Goal: Task Accomplishment & Management: Manage account settings

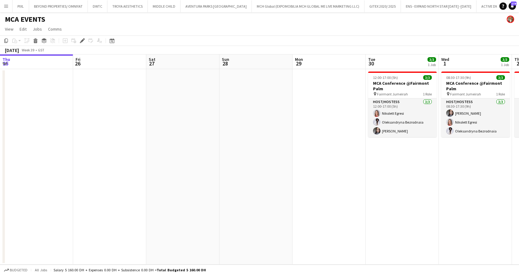
scroll to position [0, 210]
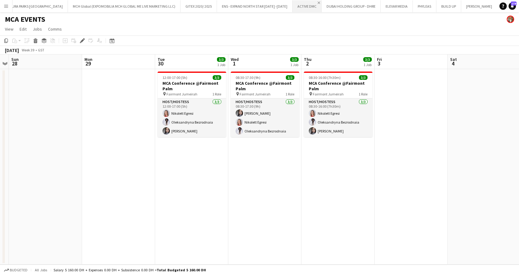
click at [318, 2] on app-icon "Close" at bounding box center [319, 3] width 2 height 2
click at [310, 2] on app-icon "Close" at bounding box center [311, 3] width 2 height 2
click at [303, 2] on app-icon "Close" at bounding box center [304, 3] width 2 height 2
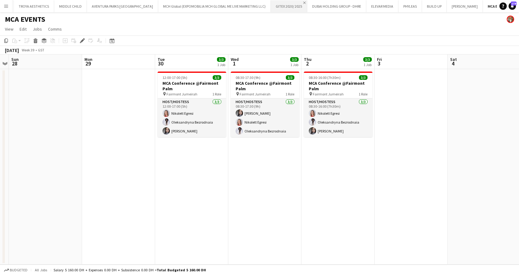
scroll to position [0, 58]
click at [27, 2] on app-icon "Close" at bounding box center [27, 3] width 2 height 2
click at [86, 2] on app-icon "Close" at bounding box center [86, 3] width 2 height 2
click at [18, 5] on button "PIXL Close" at bounding box center [21, 6] width 17 height 12
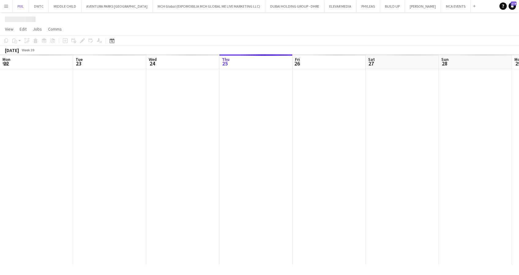
scroll to position [0, 146]
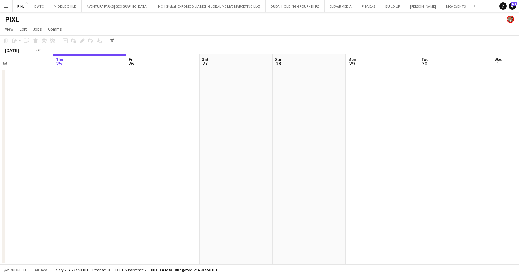
drag, startPoint x: 497, startPoint y: 165, endPoint x: 492, endPoint y: 165, distance: 4.9
click at [498, 165] on app-calendar-viewport "Mon 22 2/2 1 Job Tue 23 Wed 24 Thu 25 Fri 26 Sat 27 Sun 28 Mon 29 Tue 30 Wed 1 …" at bounding box center [259, 159] width 519 height 210
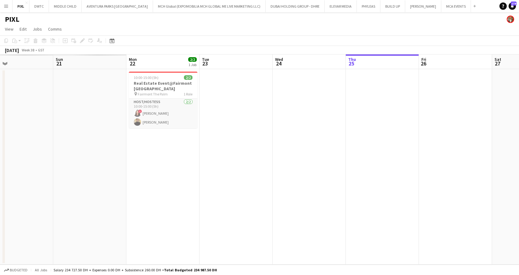
scroll to position [0, 158]
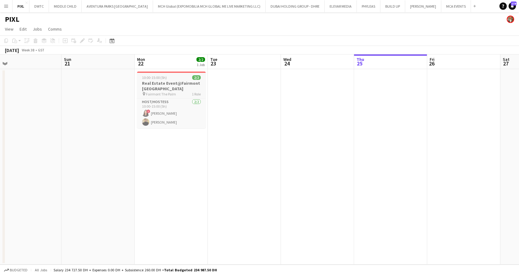
click at [154, 83] on h3 "Real Estate Event@Fairmont the Palm" at bounding box center [171, 85] width 69 height 11
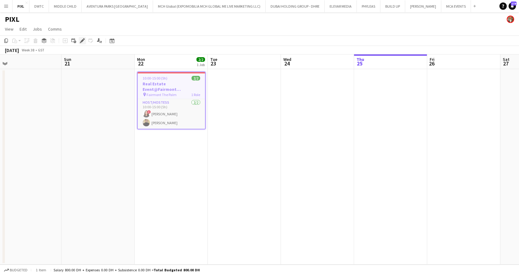
click at [83, 38] on icon "Edit" at bounding box center [82, 40] width 5 height 5
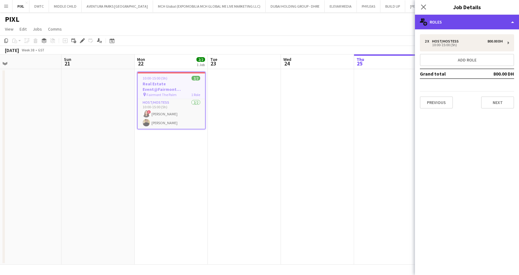
click at [454, 20] on div "multiple-users-add Roles" at bounding box center [467, 22] width 104 height 15
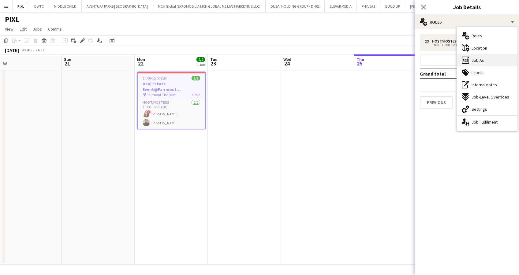
click at [479, 61] on span "Job Ad" at bounding box center [477, 61] width 13 height 6
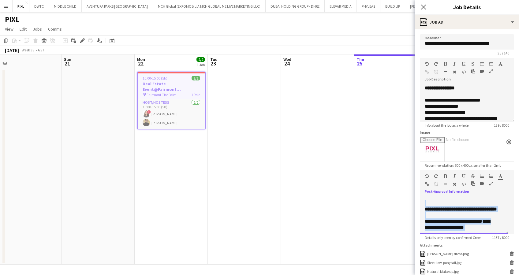
scroll to position [378, 0]
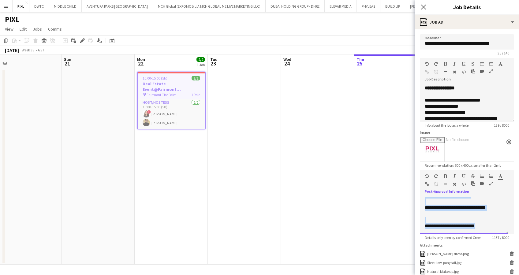
drag, startPoint x: 423, startPoint y: 200, endPoint x: 485, endPoint y: 233, distance: 70.1
click at [494, 245] on form "**********" at bounding box center [467, 182] width 104 height 296
copy div "**********"
click at [424, 6] on icon "Close pop-in" at bounding box center [423, 7] width 6 height 6
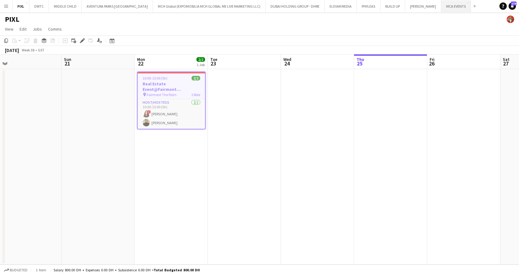
click at [441, 5] on button "MCA EVENTS Close" at bounding box center [456, 6] width 30 height 12
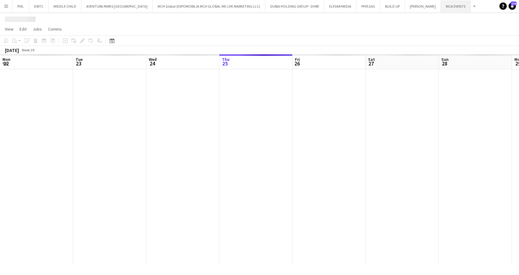
scroll to position [0, 146]
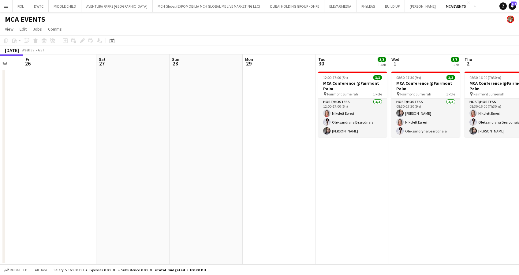
drag, startPoint x: 375, startPoint y: 105, endPoint x: 245, endPoint y: 105, distance: 130.3
click at [245, 105] on app-calendar-viewport "Mon 22 Tue 23 Wed 24 Thu 25 Fri 26 Sat 27 Sun 28 Mon 29 Tue 30 3/3 1 Job Wed 1 …" at bounding box center [259, 159] width 519 height 210
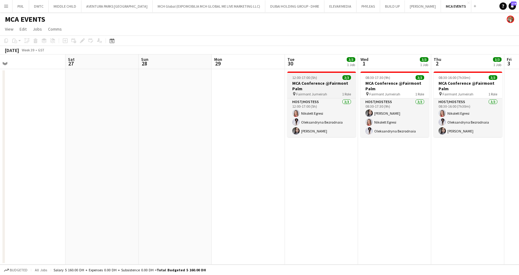
drag, startPoint x: 253, startPoint y: 97, endPoint x: 244, endPoint y: 91, distance: 11.3
click at [171, 97] on app-calendar-viewport "Mon 22 Tue 23 Wed 24 Thu 25 Fri 26 Sat 27 Sun 28 Mon 29 Tue 30 3/3 1 Job Wed 1 …" at bounding box center [259, 159] width 519 height 210
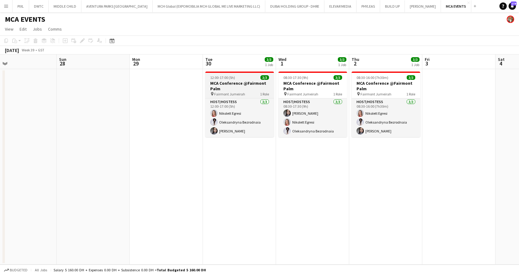
click at [242, 84] on h3 "MCA Conference @Fairmont Palm" at bounding box center [239, 85] width 69 height 11
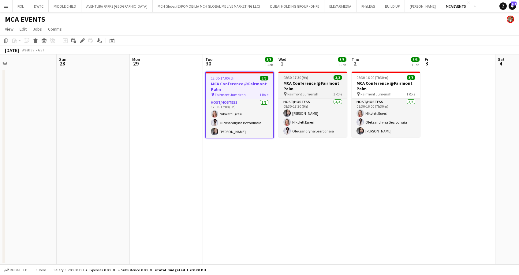
click at [320, 89] on h3 "MCA Conference @Fairmont Palm" at bounding box center [312, 85] width 69 height 11
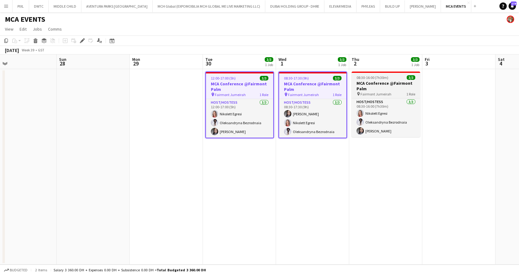
click at [365, 81] on h3 "MCA Conference @Fairmont Palm" at bounding box center [385, 85] width 69 height 11
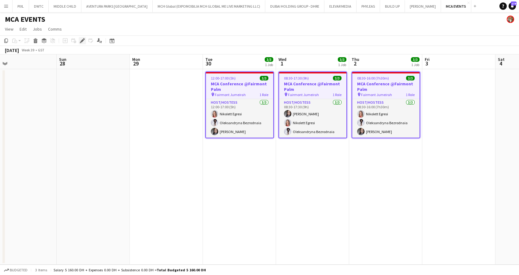
click at [79, 39] on div "Edit" at bounding box center [82, 40] width 7 height 7
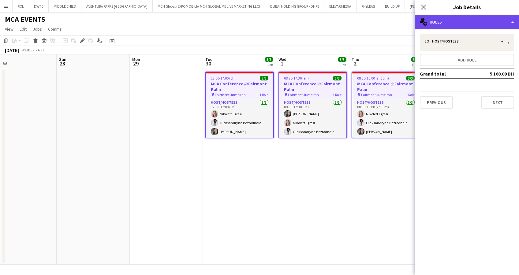
click at [460, 21] on div "multiple-users-add Roles" at bounding box center [467, 22] width 104 height 15
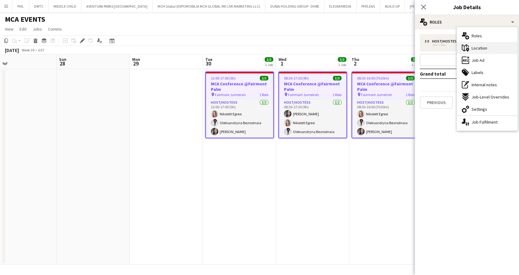
click at [477, 49] on span "Location" at bounding box center [479, 48] width 16 height 6
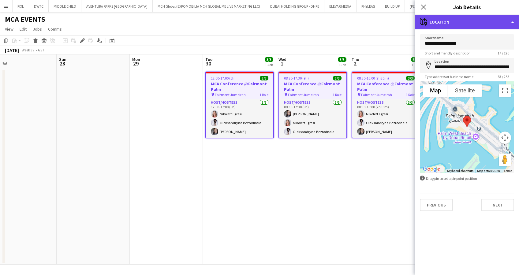
click at [460, 21] on div "maps-pin-1 Location" at bounding box center [467, 22] width 104 height 15
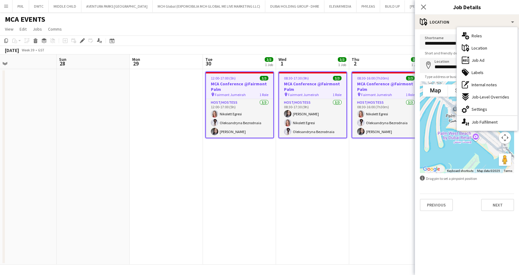
click at [485, 61] on div "ads-window Job Ad" at bounding box center [487, 60] width 61 height 12
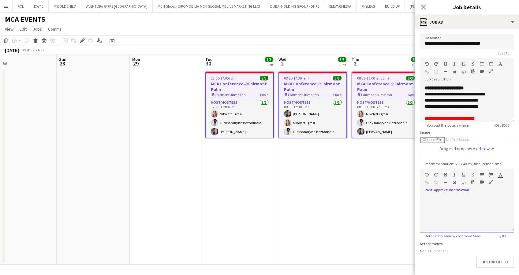
click at [437, 202] on div at bounding box center [467, 214] width 94 height 37
paste div
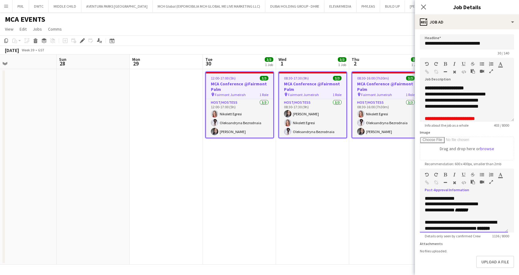
drag, startPoint x: 494, startPoint y: 203, endPoint x: 453, endPoint y: 205, distance: 41.0
click at [453, 205] on div "**********" at bounding box center [461, 204] width 72 height 6
click at [482, 211] on div "**********" at bounding box center [464, 210] width 78 height 6
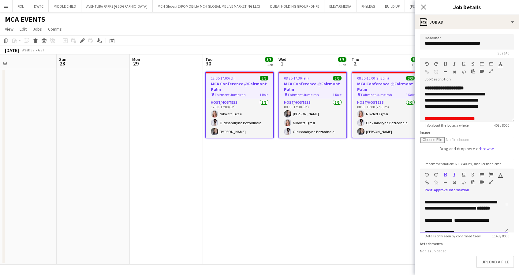
drag, startPoint x: 449, startPoint y: 228, endPoint x: 423, endPoint y: 213, distance: 30.0
click at [423, 213] on div "**********" at bounding box center [464, 214] width 88 height 37
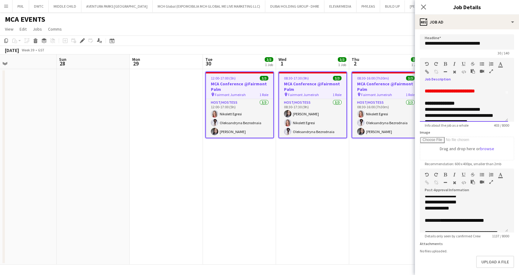
scroll to position [47, 0]
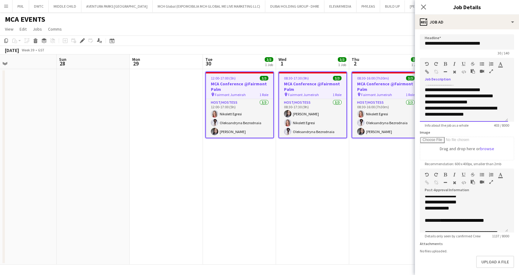
drag, startPoint x: 443, startPoint y: 99, endPoint x: 424, endPoint y: 91, distance: 20.5
click at [424, 91] on div "**********" at bounding box center [464, 103] width 88 height 37
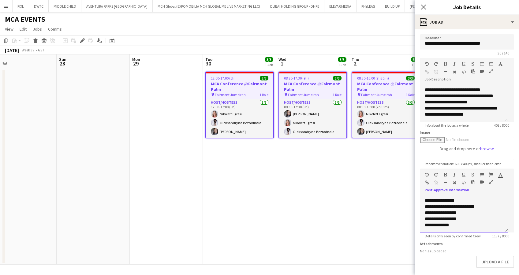
scroll to position [68, 0]
drag, startPoint x: 453, startPoint y: 218, endPoint x: 425, endPoint y: 206, distance: 30.1
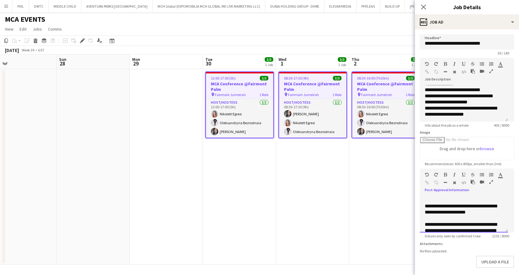
scroll to position [119, 0]
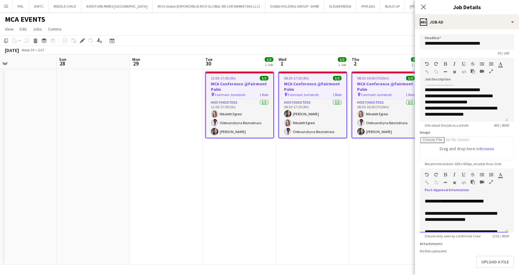
click at [456, 203] on font "**********" at bounding box center [462, 201] width 43 height 5
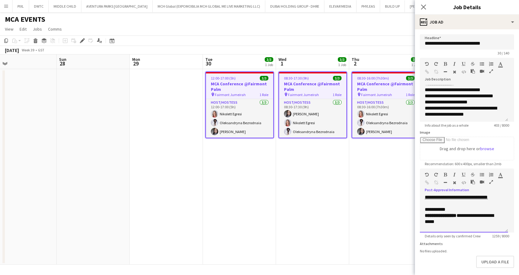
scroll to position [201, 0]
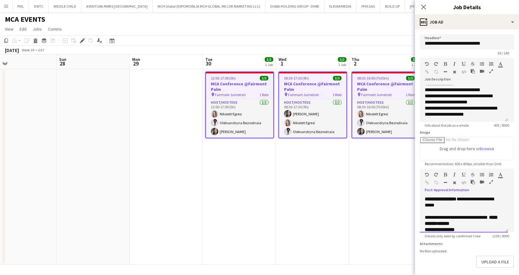
drag, startPoint x: 470, startPoint y: 217, endPoint x: 459, endPoint y: 217, distance: 10.7
click at [459, 208] on div "**********" at bounding box center [464, 202] width 78 height 12
click at [493, 190] on div at bounding box center [464, 187] width 78 height 6
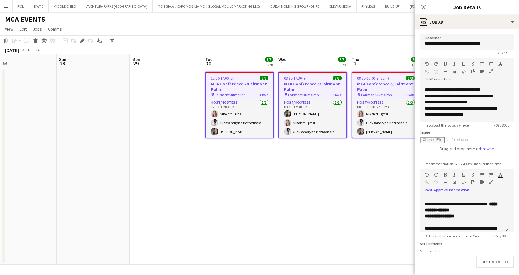
scroll to position [217, 0]
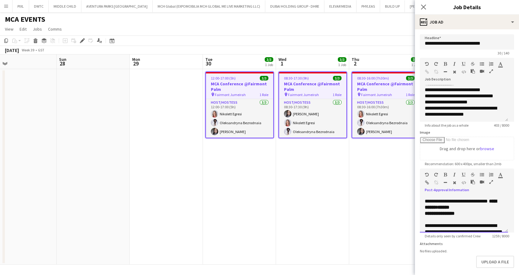
drag, startPoint x: 471, startPoint y: 220, endPoint x: 436, endPoint y: 219, distance: 35.5
click at [436, 210] on div "**********" at bounding box center [464, 204] width 78 height 12
drag, startPoint x: 470, startPoint y: 220, endPoint x: 434, endPoint y: 218, distance: 36.4
click at [434, 210] on div "**********" at bounding box center [464, 204] width 78 height 12
click at [444, 173] on icon "button" at bounding box center [445, 175] width 3 height 4
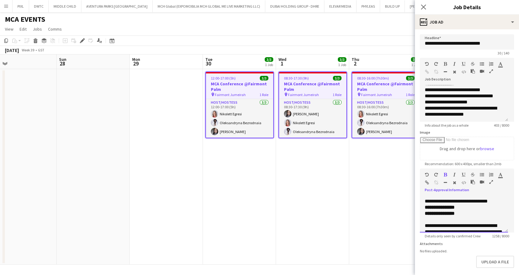
click at [475, 210] on div "**********" at bounding box center [461, 204] width 72 height 12
drag, startPoint x: 469, startPoint y: 225, endPoint x: 426, endPoint y: 227, distance: 42.9
click at [426, 217] on div "**********" at bounding box center [464, 213] width 78 height 6
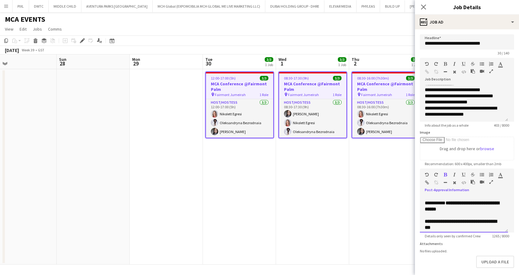
scroll to position [272, 0]
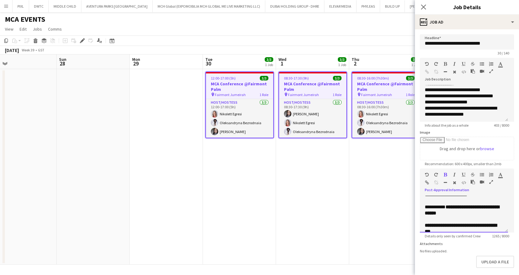
drag, startPoint x: 496, startPoint y: 201, endPoint x: 477, endPoint y: 226, distance: 31.6
click at [477, 216] on div "**********" at bounding box center [464, 210] width 78 height 12
click at [474, 197] on div "**********" at bounding box center [461, 194] width 72 height 6
click at [485, 197] on div "**********" at bounding box center [461, 194] width 72 height 6
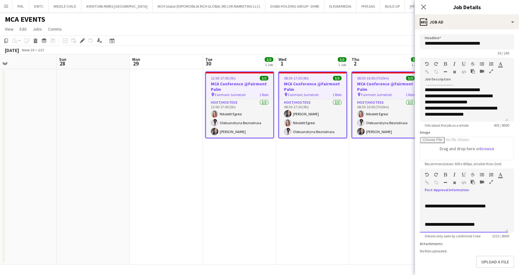
scroll to position [421, 0]
click at [487, 263] on button "Upload a file" at bounding box center [495, 262] width 38 height 12
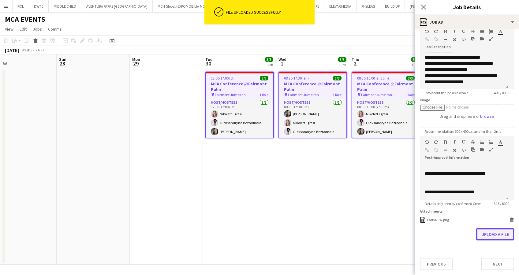
click at [485, 233] on button "Upload a file" at bounding box center [495, 234] width 38 height 12
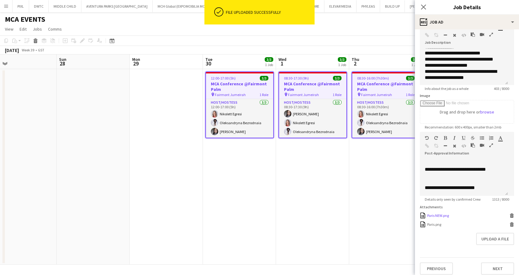
click at [509, 218] on icon "Delete" at bounding box center [511, 215] width 5 height 5
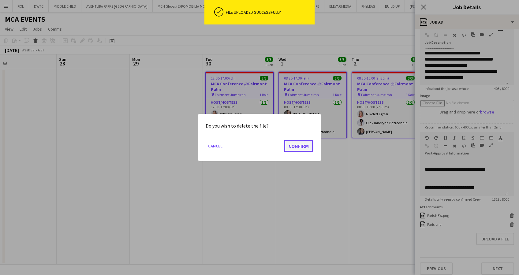
click at [288, 146] on button "Confirm" at bounding box center [298, 146] width 29 height 12
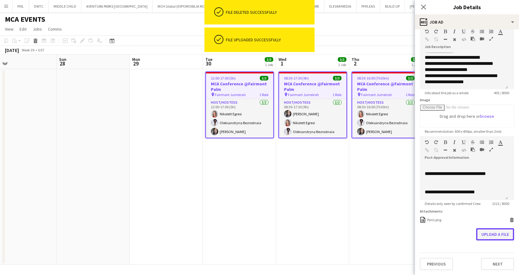
click at [478, 237] on button "Upload a file" at bounding box center [495, 234] width 38 height 12
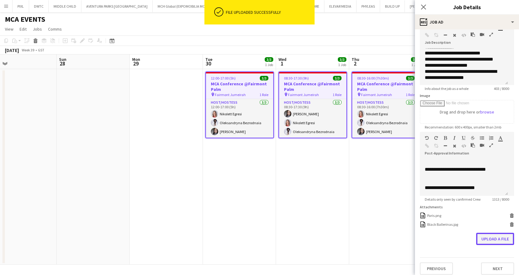
click at [493, 242] on button "Upload a file" at bounding box center [495, 239] width 38 height 12
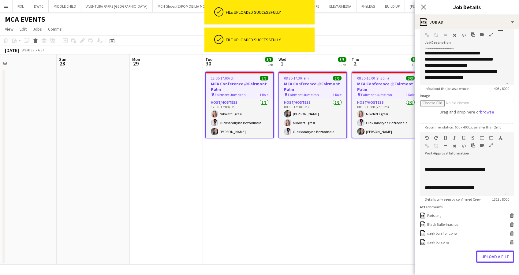
click at [489, 262] on button "Upload a file" at bounding box center [495, 257] width 38 height 12
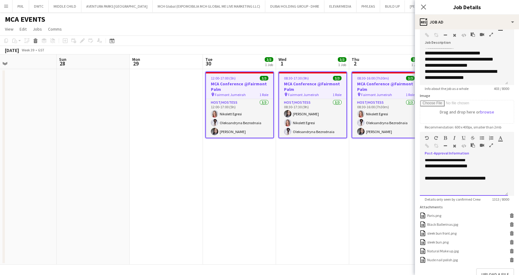
scroll to position [392, 0]
click at [423, 7] on icon at bounding box center [423, 7] width 6 height 6
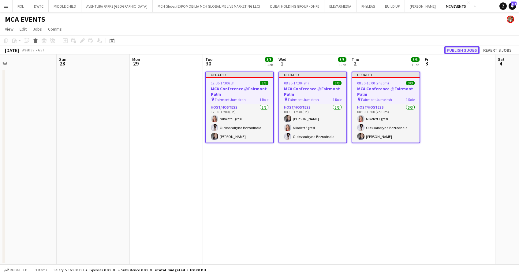
click at [457, 49] on button "Publish 3 jobs" at bounding box center [461, 50] width 35 height 8
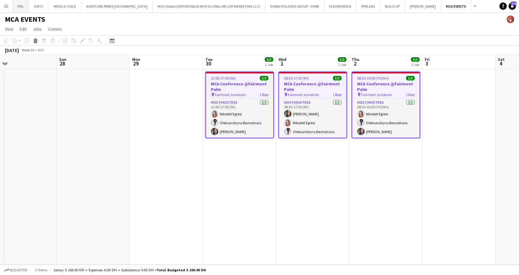
click at [17, 6] on button "PIXL Close" at bounding box center [21, 6] width 17 height 12
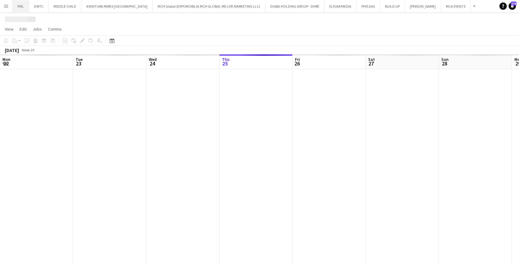
scroll to position [0, 146]
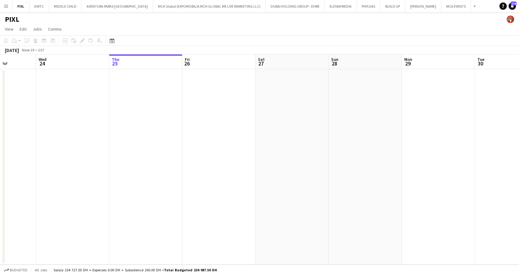
drag, startPoint x: 191, startPoint y: 138, endPoint x: 515, endPoint y: 137, distance: 324.3
click at [515, 137] on app-calendar-viewport "Mon 22 2/2 1 Job Tue 23 Wed 24 Thu 25 Fri 26 Sat 27 Sun 28 Mon 29 Tue 30 Wed 1 …" at bounding box center [259, 159] width 519 height 210
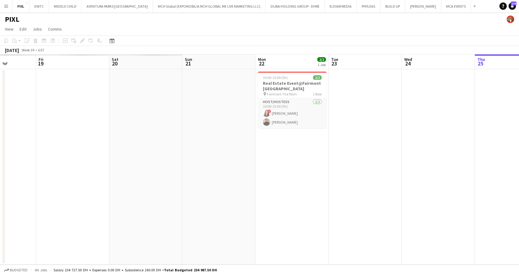
scroll to position [0, 188]
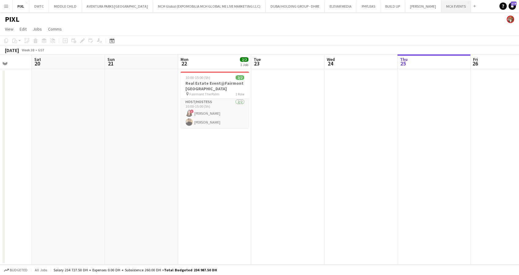
click at [441, 5] on button "MCA EVENTS Close" at bounding box center [456, 6] width 30 height 12
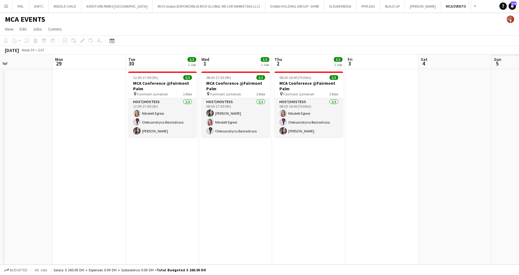
scroll to position [0, 186]
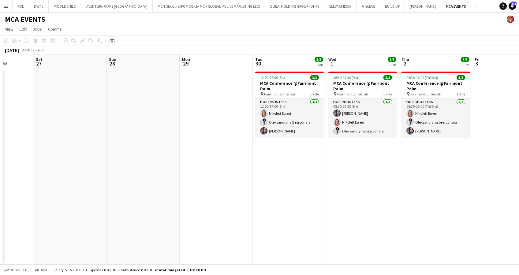
drag, startPoint x: 435, startPoint y: 100, endPoint x: 248, endPoint y: 115, distance: 186.9
click at [248, 115] on app-calendar-viewport "Wed 24 Thu 25 Fri 26 Sat 27 Sun 28 Mon 29 Tue 30 3/3 1 Job Wed 1 3/3 1 Job Thu …" at bounding box center [259, 159] width 519 height 210
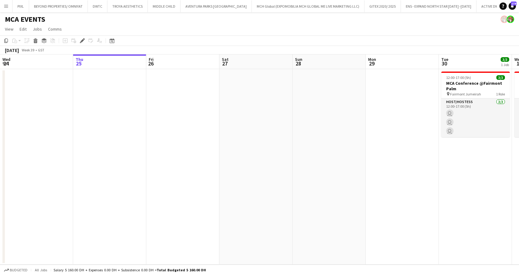
scroll to position [0, 243]
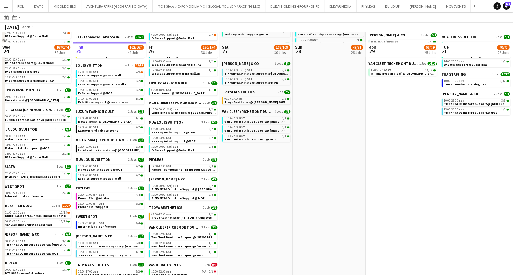
scroll to position [408, 0]
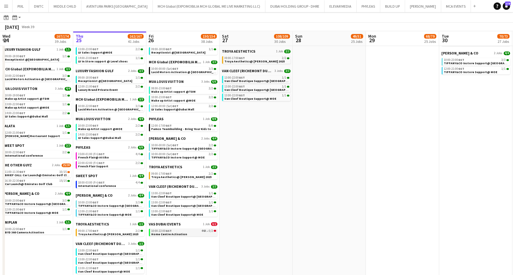
click at [173, 235] on span "Home Centre Activation" at bounding box center [169, 234] width 36 height 4
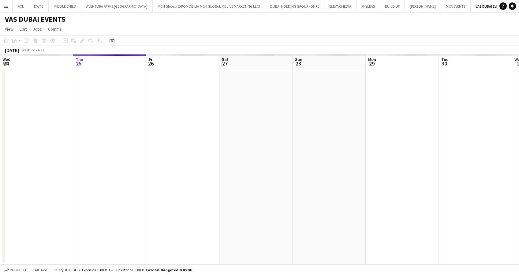
scroll to position [0, 210]
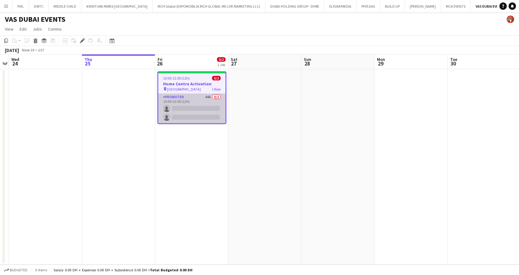
click at [184, 102] on app-card-role "Promoter 44A 0/2 10:00-22:00 (12h) single-neutral-actions single-neutral-actions" at bounding box center [191, 109] width 67 height 30
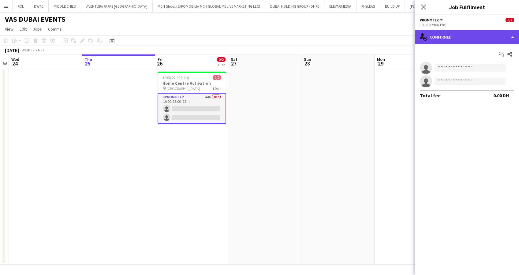
click at [468, 34] on div "single-neutral-actions-check-2 Confirmed" at bounding box center [467, 37] width 104 height 15
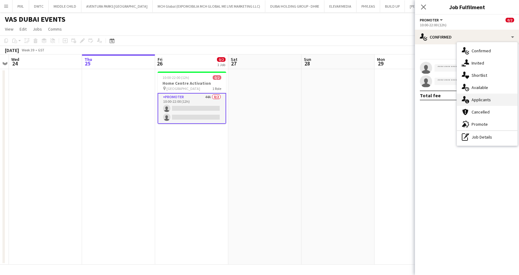
click at [482, 98] on span "Applicants" at bounding box center [480, 100] width 19 height 6
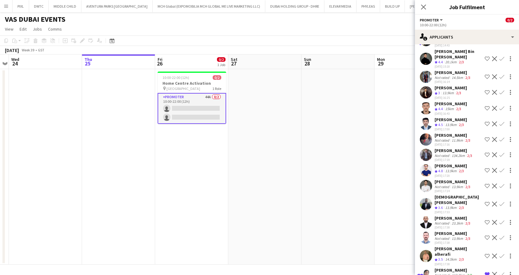
scroll to position [0, 0]
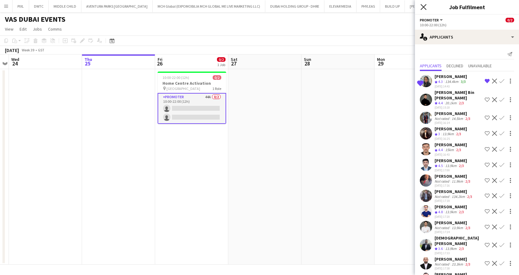
click at [422, 7] on icon "Close pop-in" at bounding box center [423, 7] width 6 height 6
